Goal: Task Accomplishment & Management: Use online tool/utility

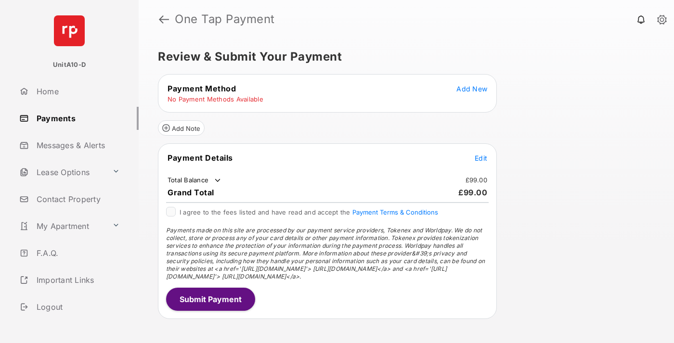
click at [472, 89] on span "Add New" at bounding box center [472, 89] width 31 height 8
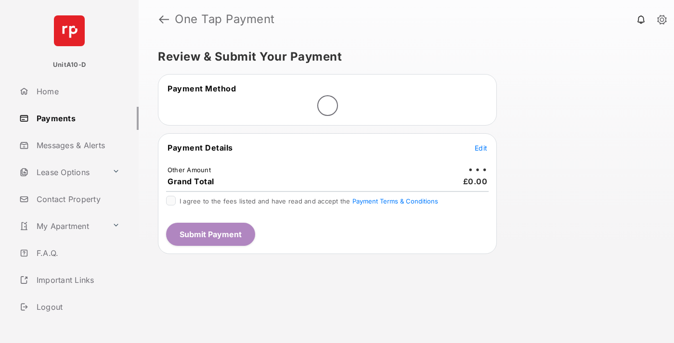
click at [481, 148] on span "Edit" at bounding box center [481, 148] width 13 height 8
